Goal: Information Seeking & Learning: Learn about a topic

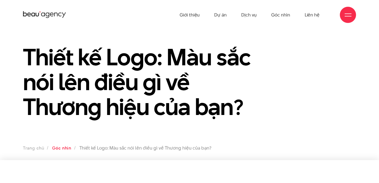
click at [66, 149] on link "Góc nhìn" at bounding box center [61, 148] width 19 height 6
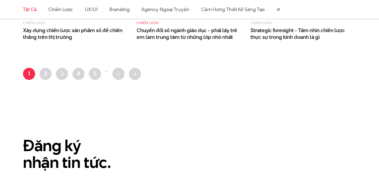
scroll to position [714, 0]
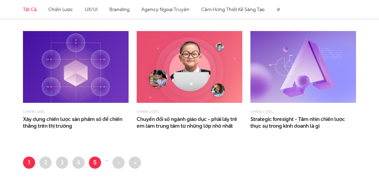
click at [97, 162] on link "Trang 5" at bounding box center [95, 163] width 12 height 12
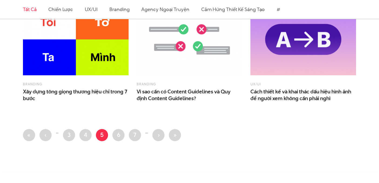
scroll to position [760, 0]
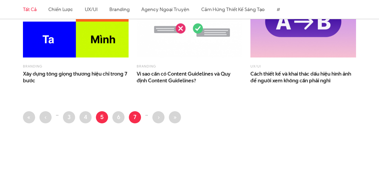
click at [138, 116] on link "Trang 7" at bounding box center [135, 117] width 12 height 12
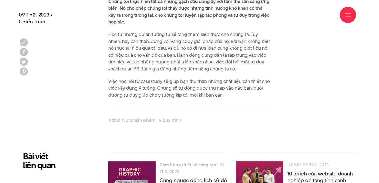
scroll to position [2057, 0]
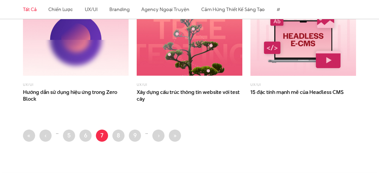
scroll to position [764, 0]
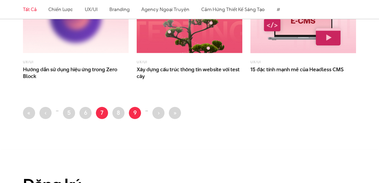
click at [138, 114] on link "Trang 9" at bounding box center [135, 113] width 12 height 12
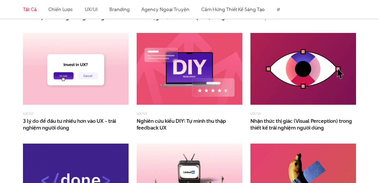
scroll to position [412, 0]
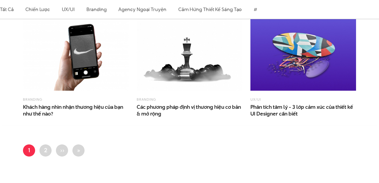
scroll to position [463, 0]
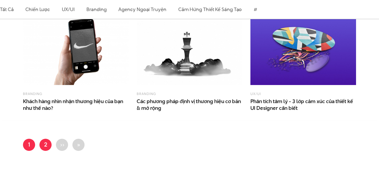
click at [48, 144] on link "Trang 2" at bounding box center [45, 145] width 12 height 12
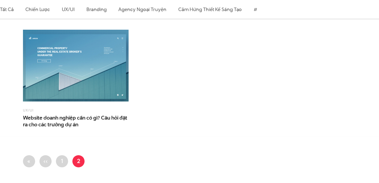
scroll to position [360, 0]
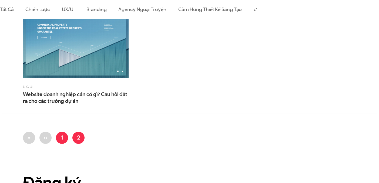
click at [61, 141] on link "Trang 1" at bounding box center [62, 138] width 12 height 12
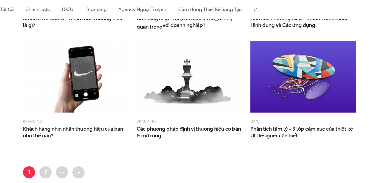
scroll to position [474, 0]
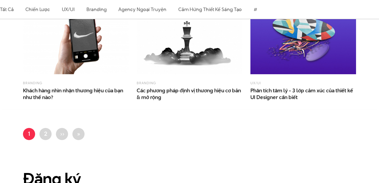
click at [284, 57] on img at bounding box center [303, 38] width 106 height 72
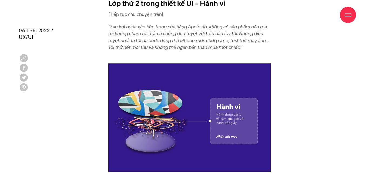
scroll to position [819, 0]
